Goal: Information Seeking & Learning: Learn about a topic

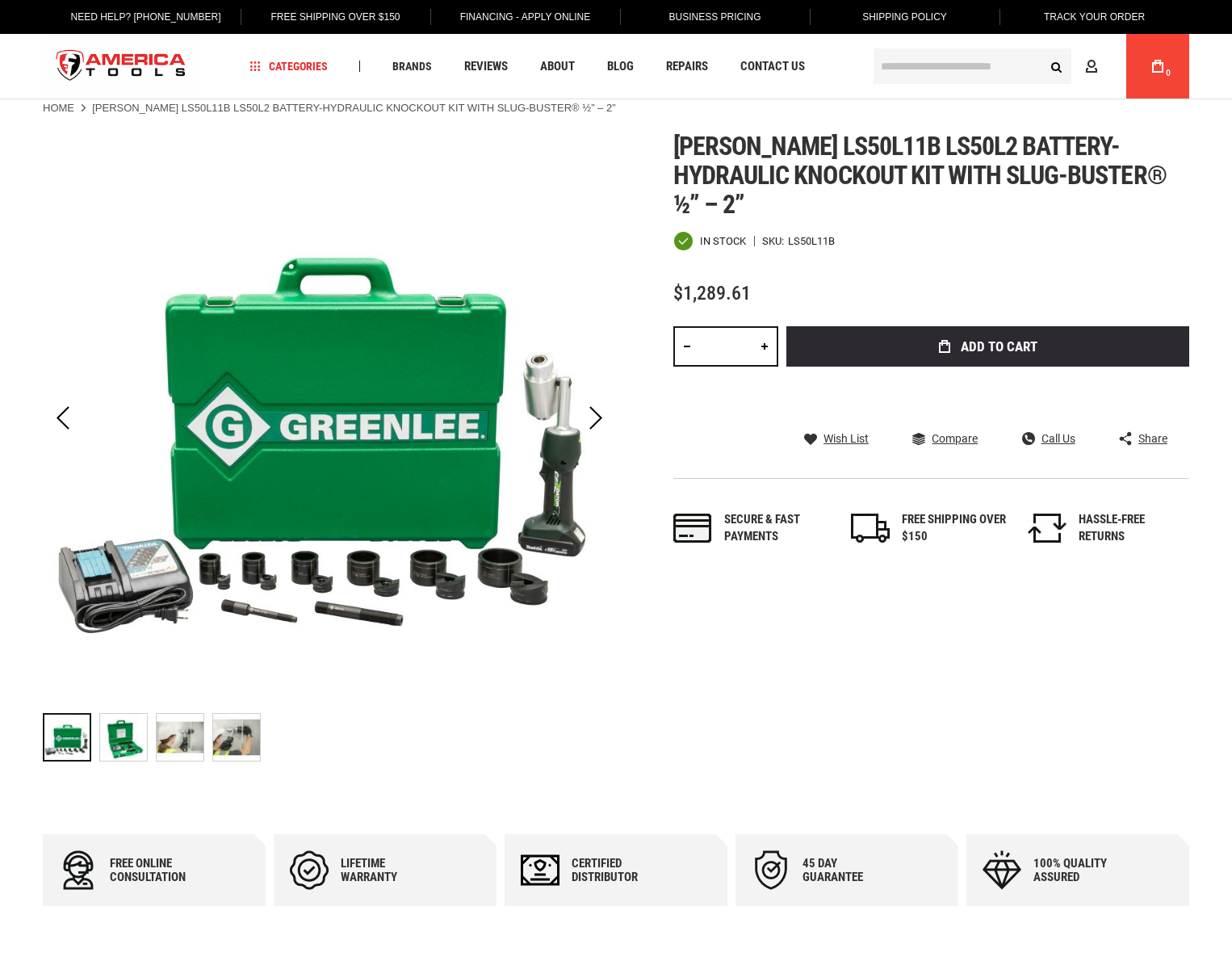
scroll to position [15, 0]
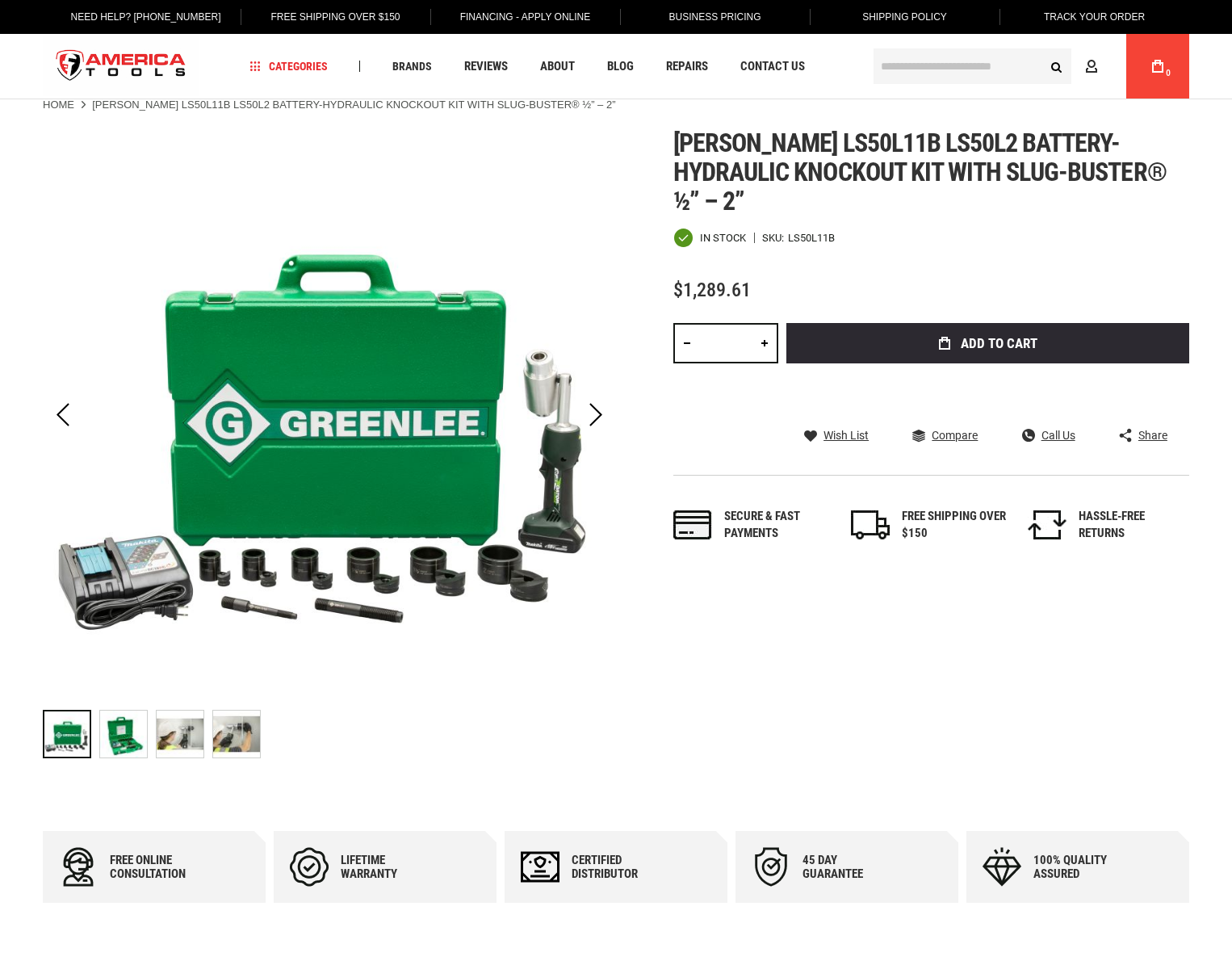
click at [251, 742] on img "GREENLEE LS50L11B LS50L2 BATTERY-HYDRAULIC KNOCKOUT KIT WITH SLUG-BUSTER® ½” – …" at bounding box center [236, 734] width 47 height 47
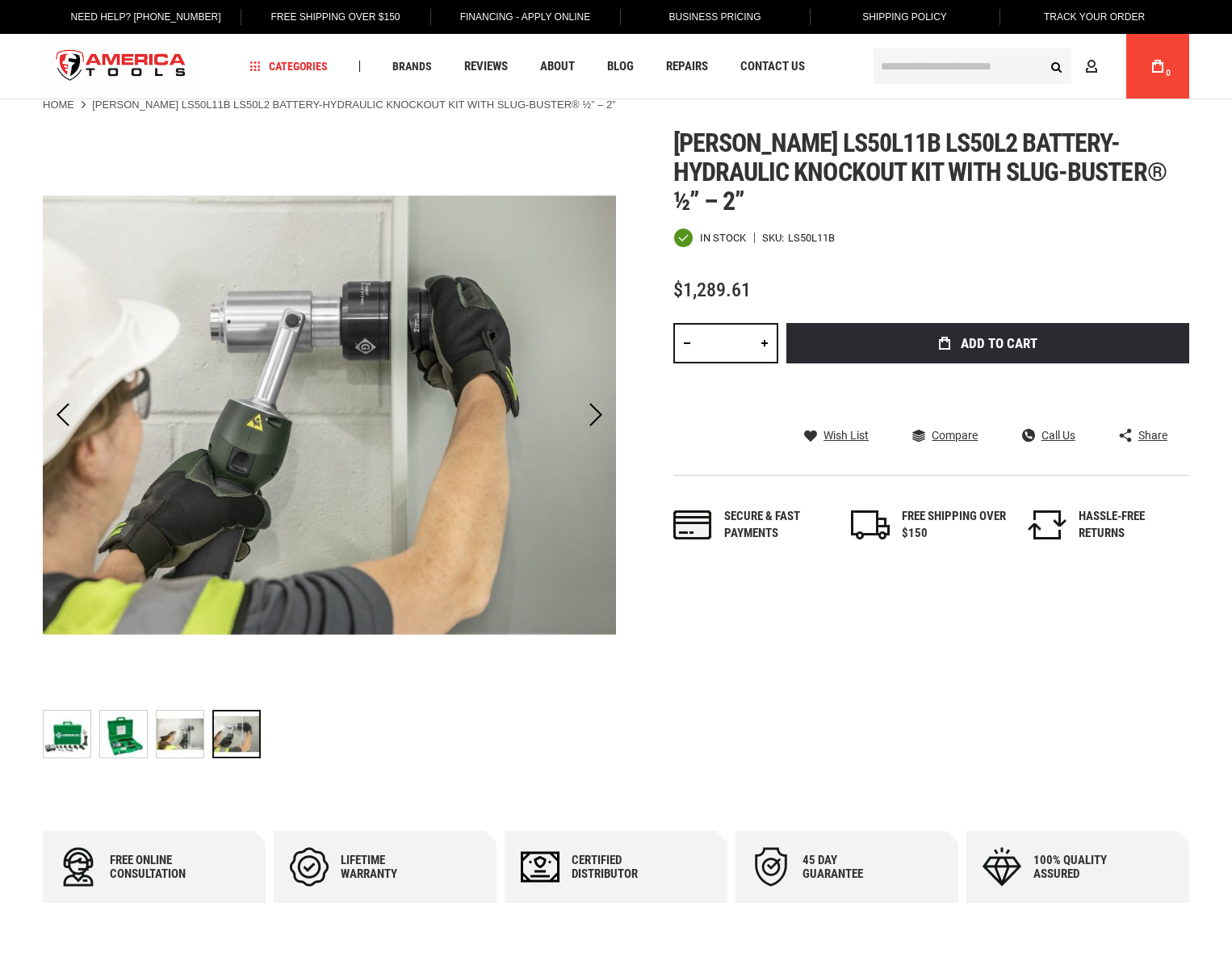
click at [177, 748] on img "GREENLEE LS50L11B LS50L2 BATTERY-HYDRAULIC KNOCKOUT KIT WITH SLUG-BUSTER® ½” – …" at bounding box center [180, 734] width 47 height 47
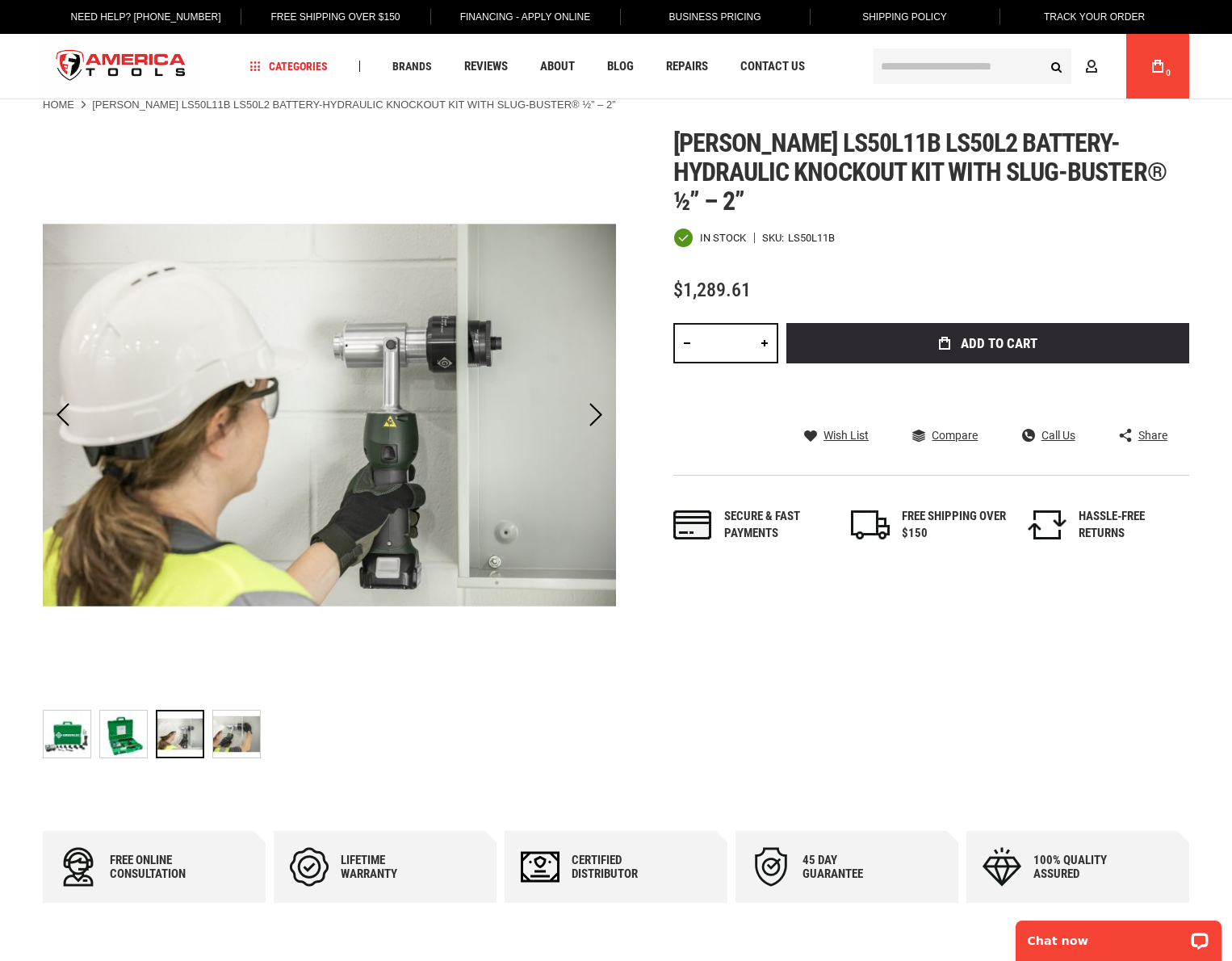
scroll to position [0, 0]
click at [157, 742] on div at bounding box center [180, 734] width 49 height 49
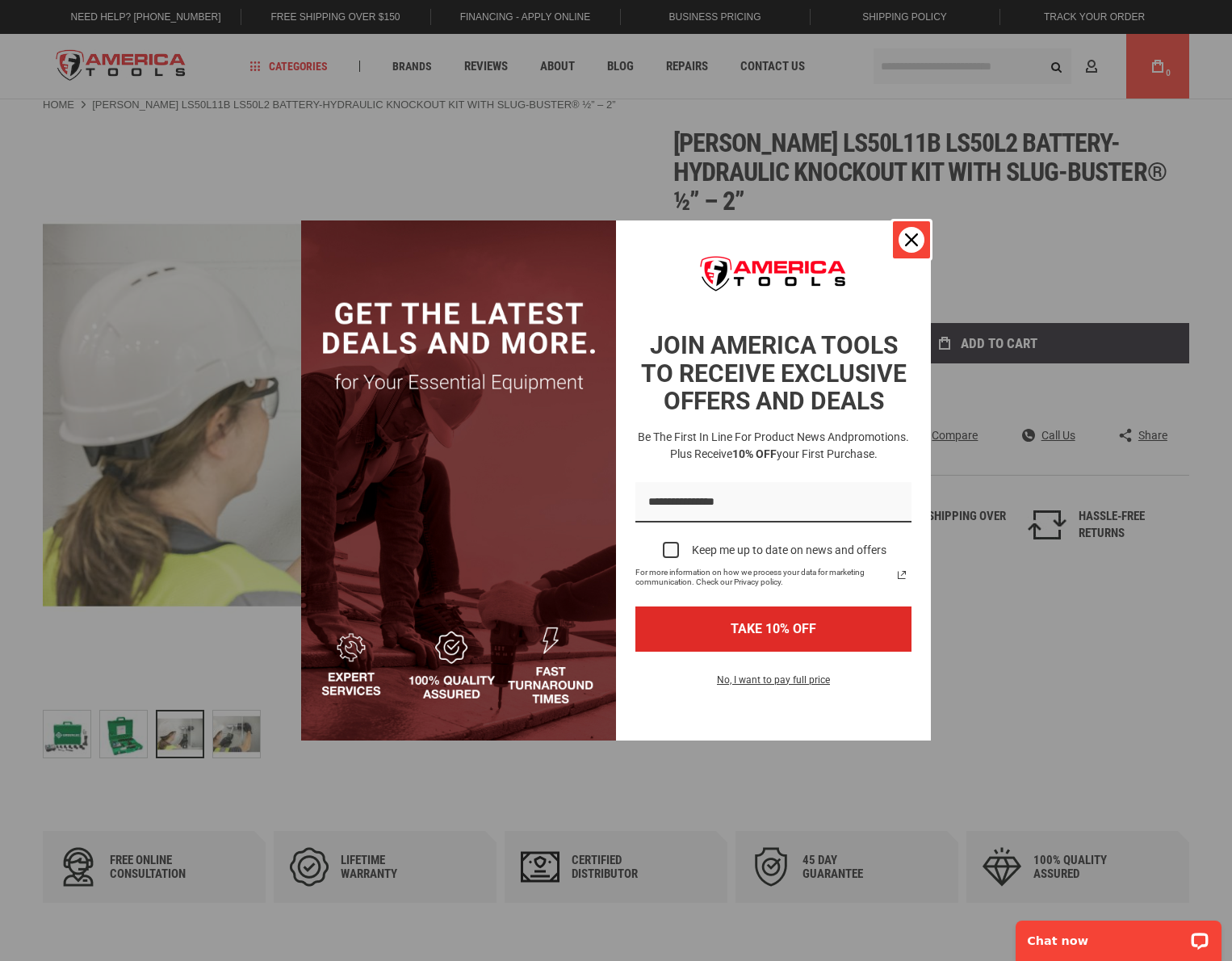
click at [902, 239] on div "Close" at bounding box center [911, 240] width 26 height 26
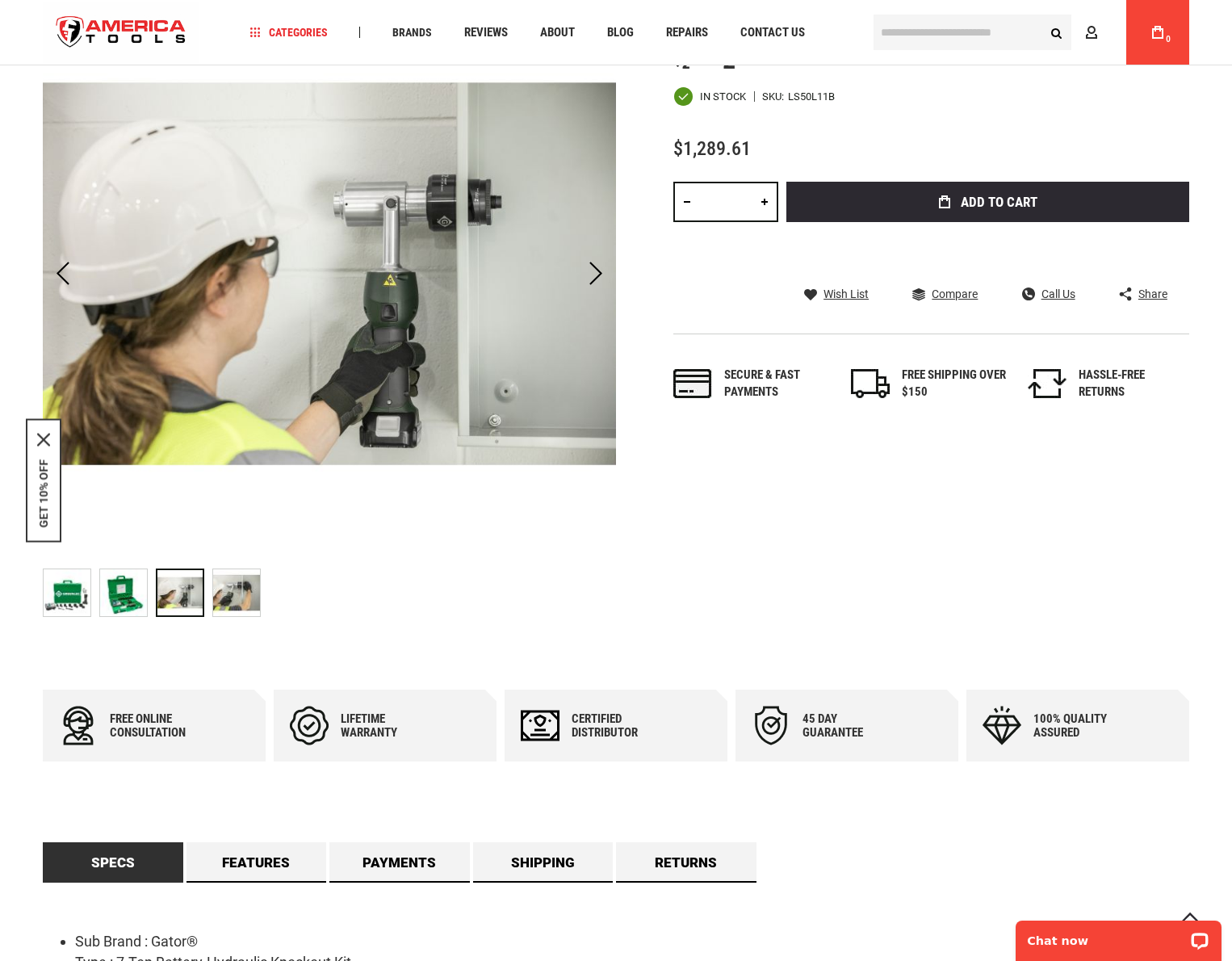
scroll to position [159, 0]
